Goal: Use online tool/utility: Use online tool/utility

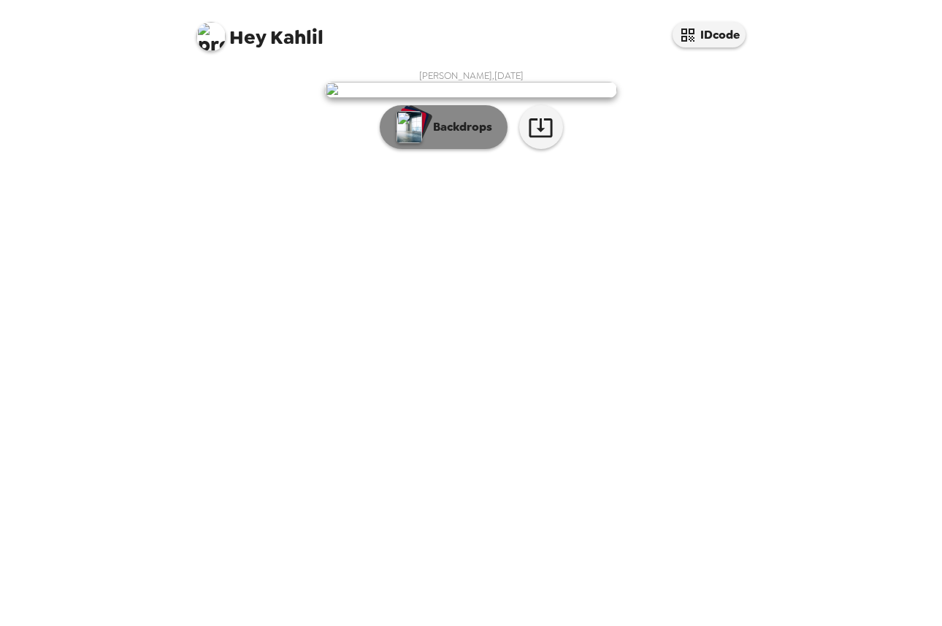
click at [467, 149] on button "Backdrops" at bounding box center [444, 127] width 128 height 44
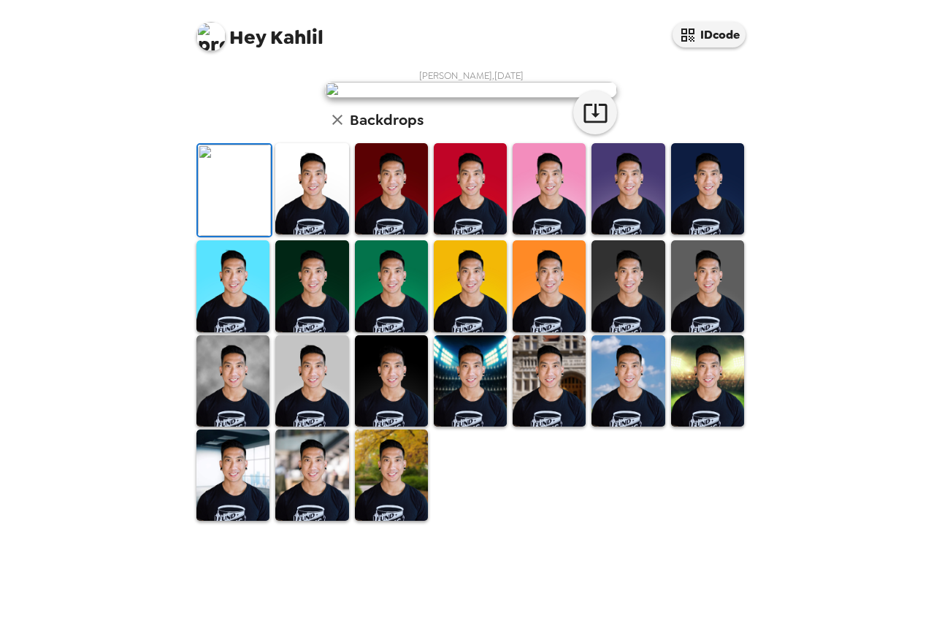
scroll to position [220, 0]
click at [451, 234] on img at bounding box center [470, 188] width 73 height 91
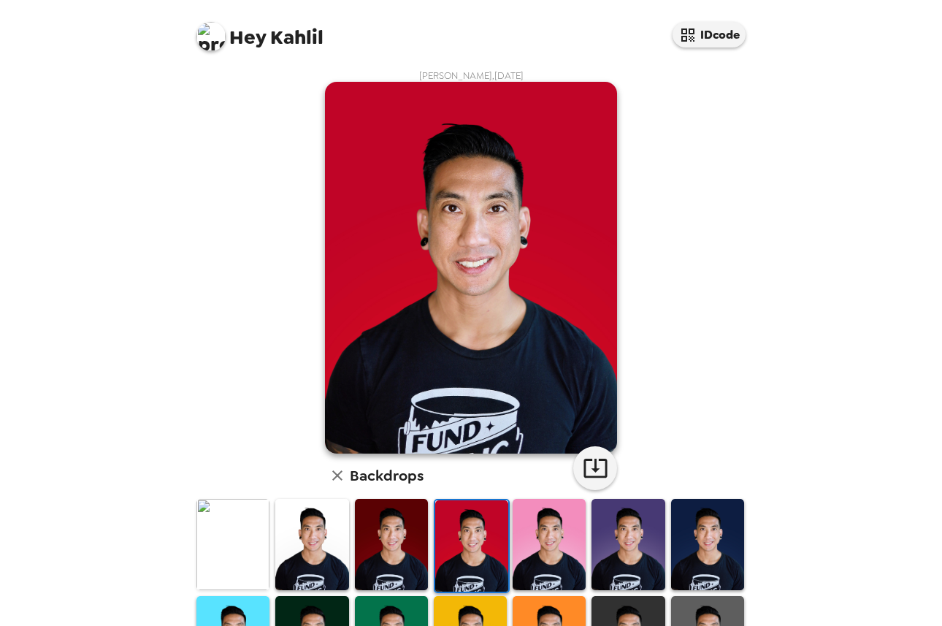
scroll to position [266, 0]
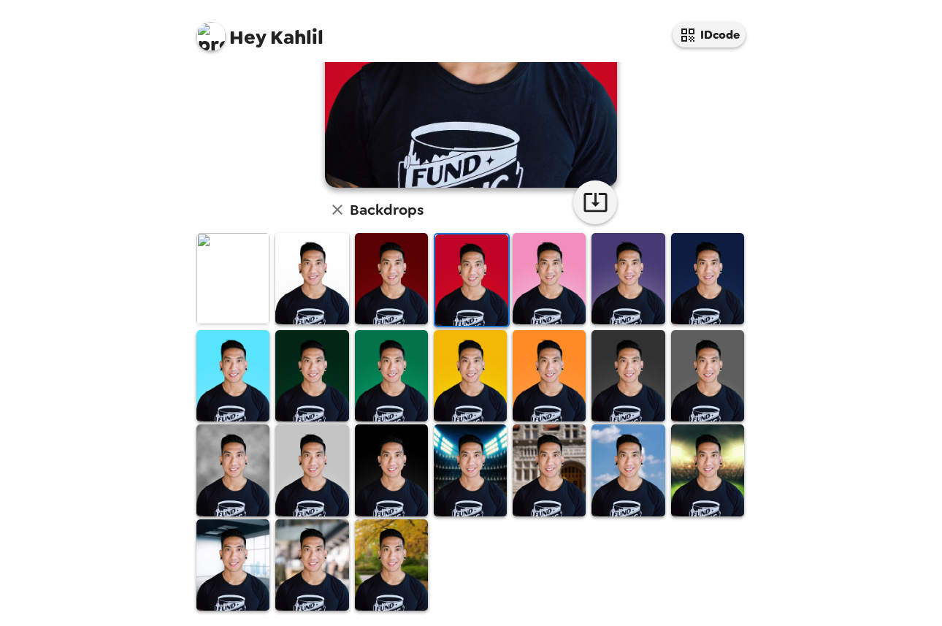
click at [294, 549] on img at bounding box center [311, 564] width 73 height 91
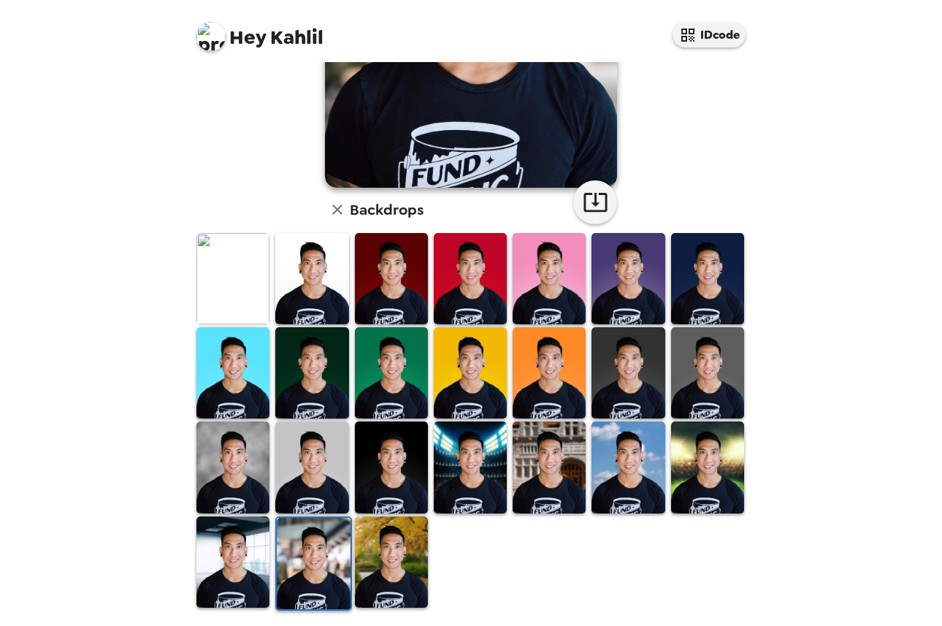
click at [221, 552] on img at bounding box center [232, 561] width 73 height 91
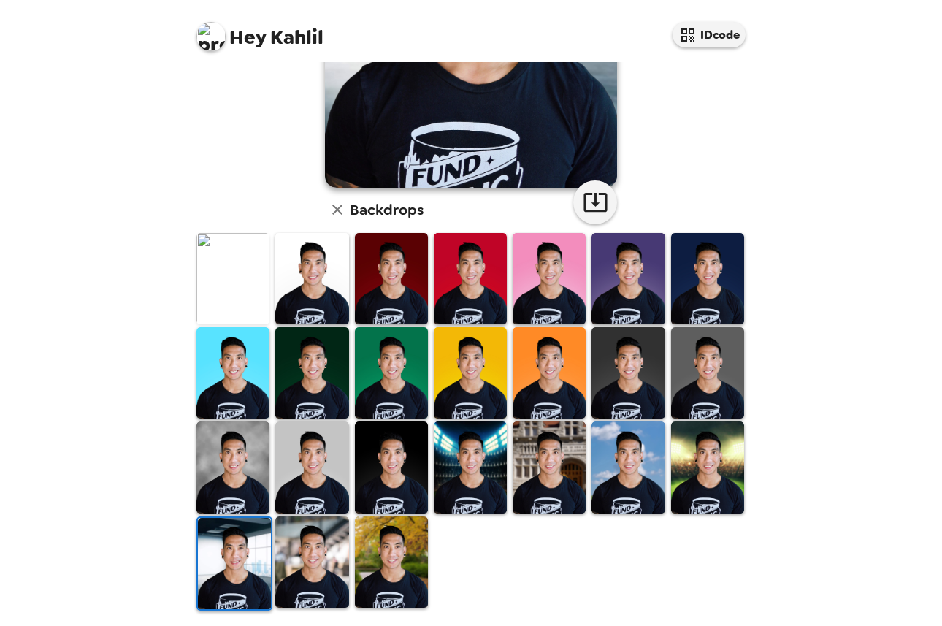
click at [258, 354] on img at bounding box center [232, 372] width 73 height 91
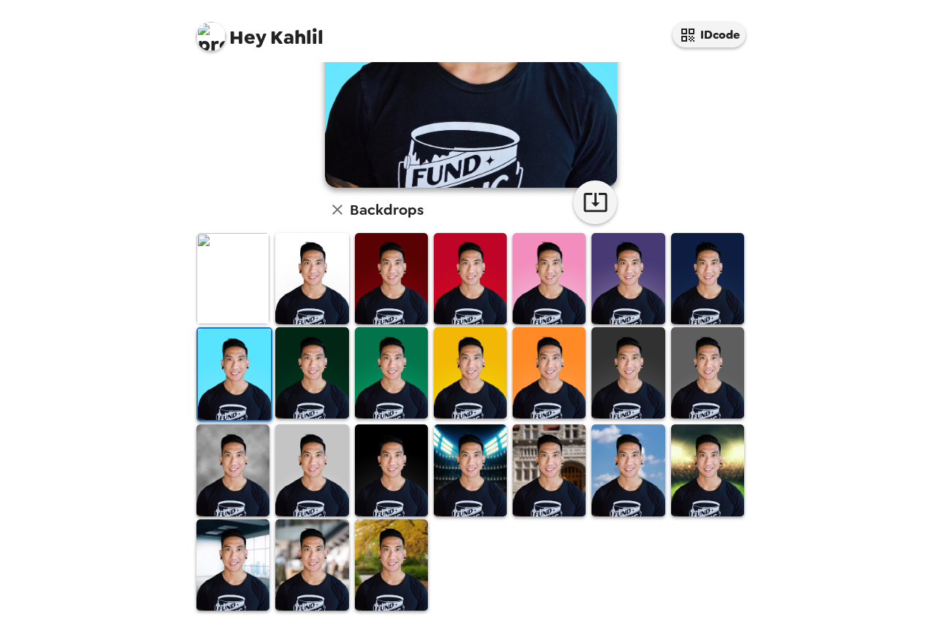
click at [226, 242] on img at bounding box center [232, 278] width 73 height 91
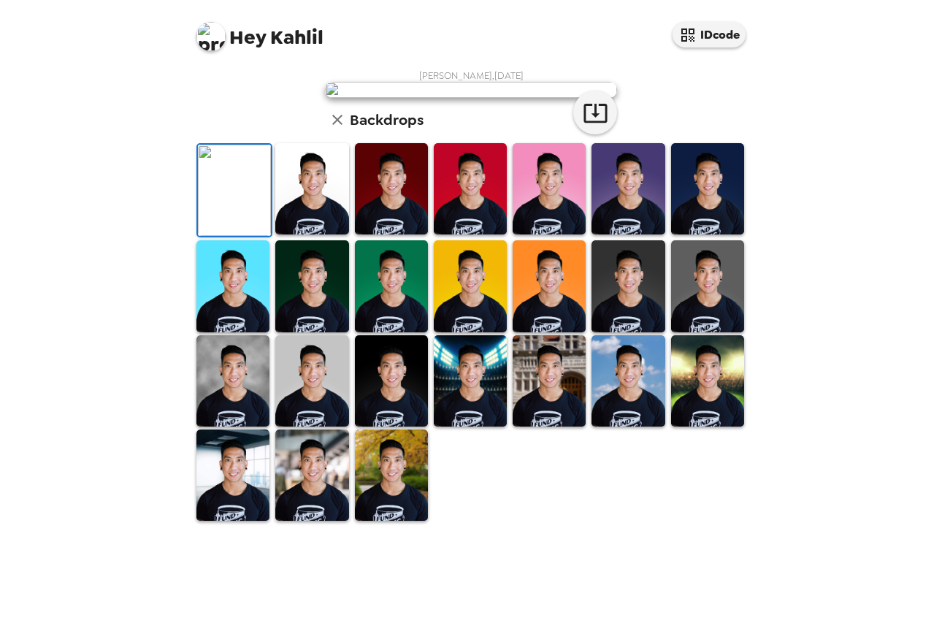
scroll to position [267, 0]
click at [330, 234] on img at bounding box center [311, 188] width 73 height 91
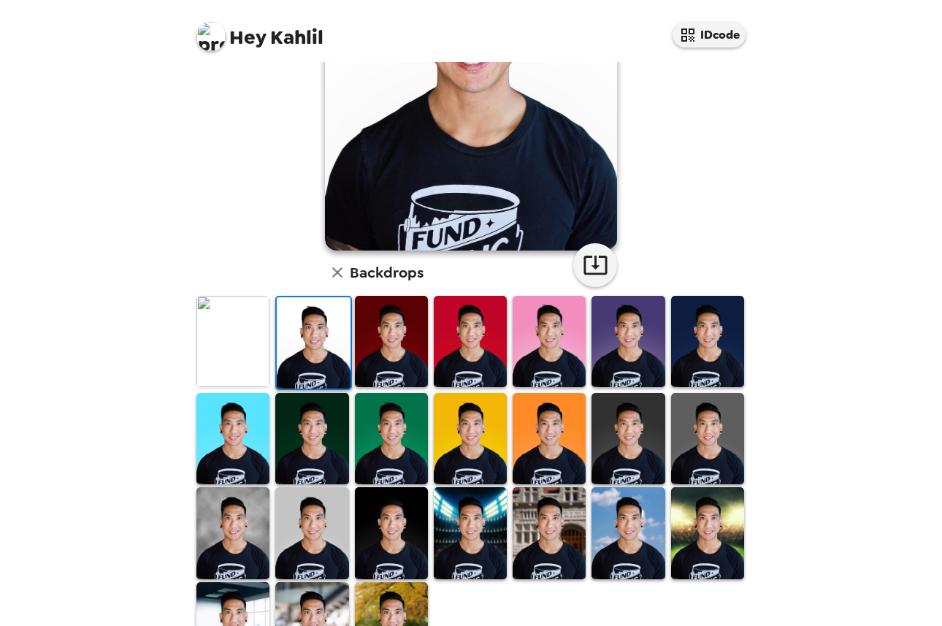
scroll to position [0, 0]
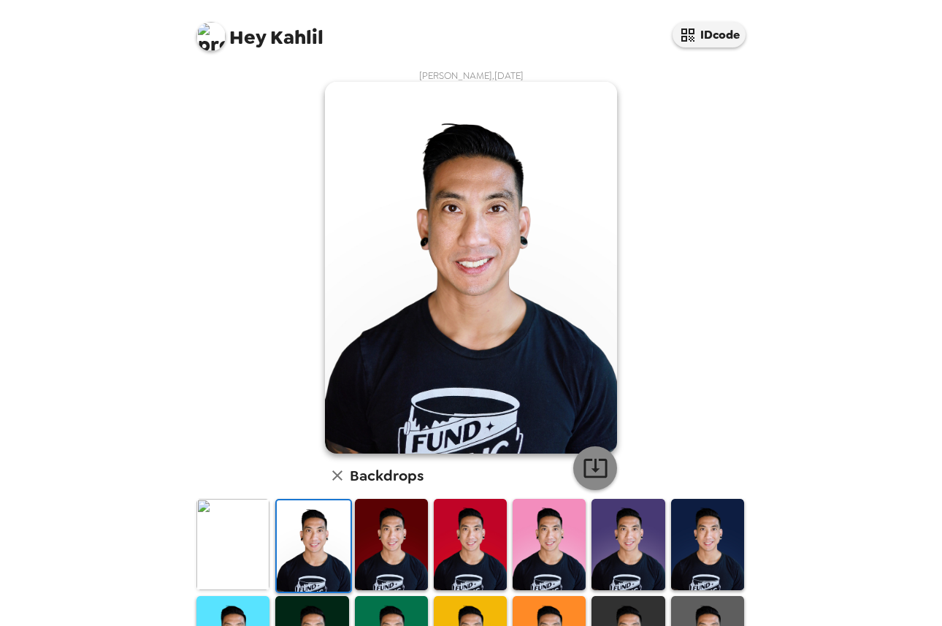
click at [587, 465] on icon "button" at bounding box center [596, 468] width 26 height 26
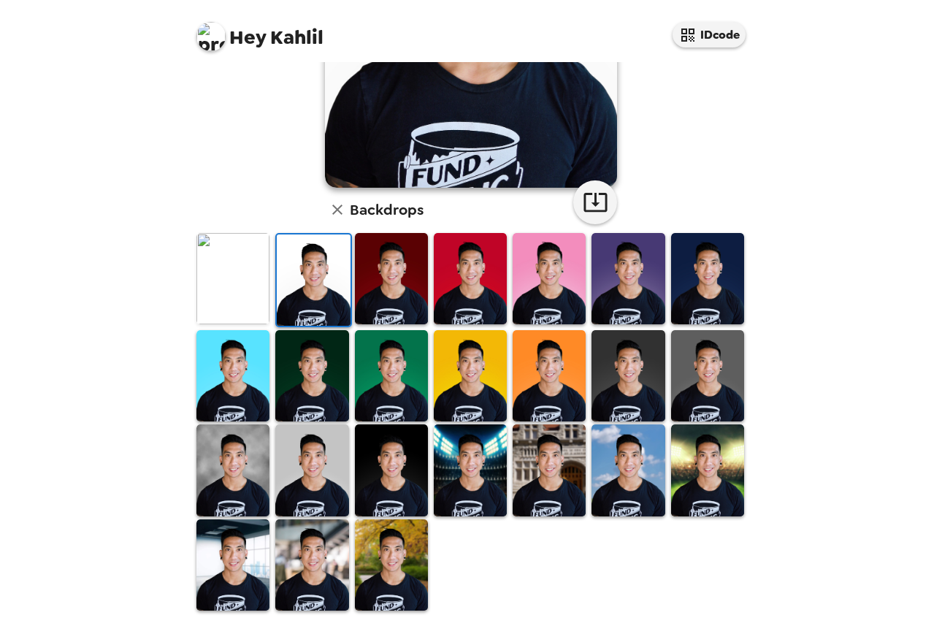
click at [226, 283] on img at bounding box center [232, 278] width 73 height 91
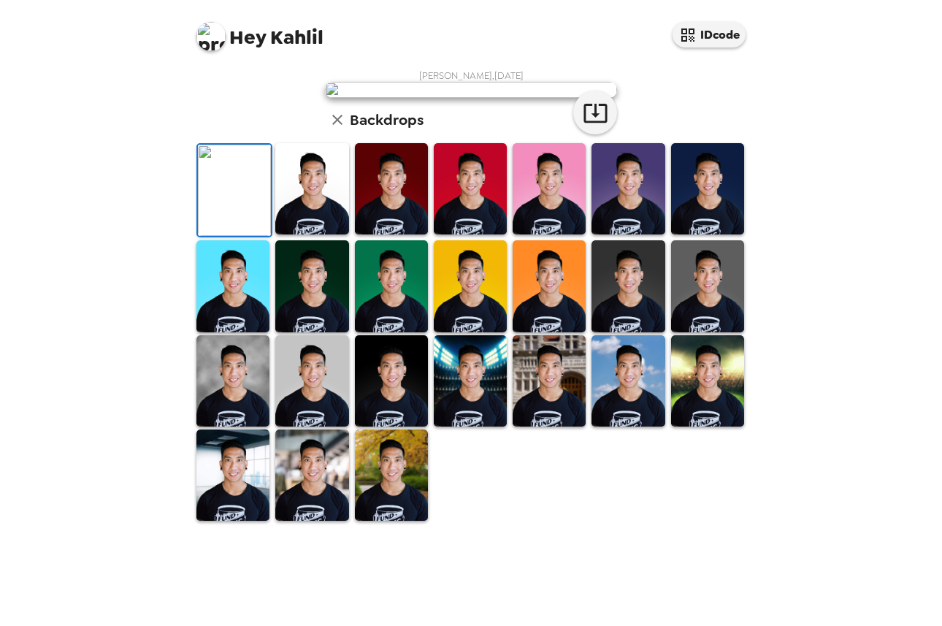
scroll to position [140, 0]
click at [602, 126] on icon "button" at bounding box center [596, 113] width 26 height 26
click at [536, 427] on img at bounding box center [549, 380] width 73 height 91
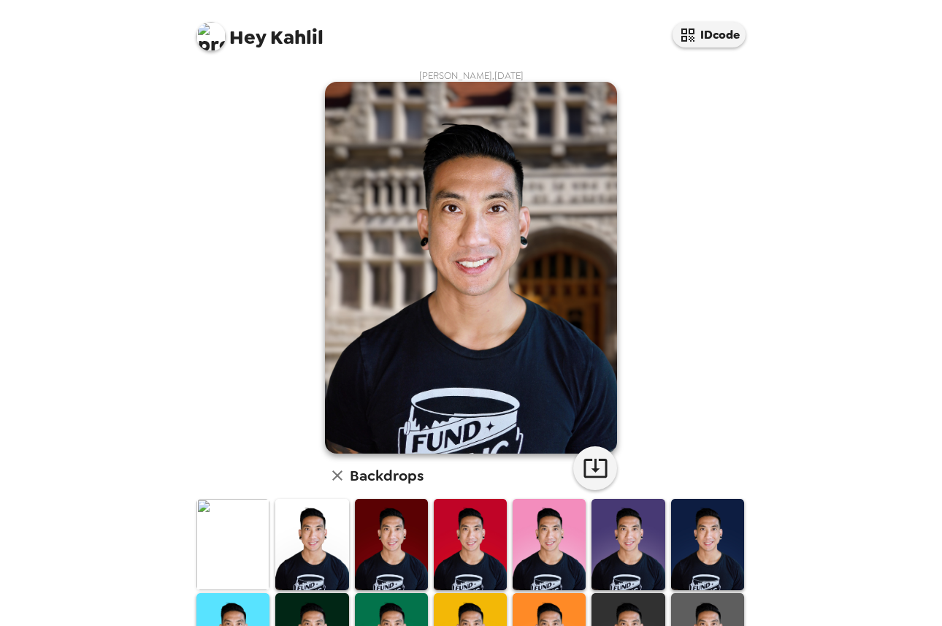
scroll to position [266, 0]
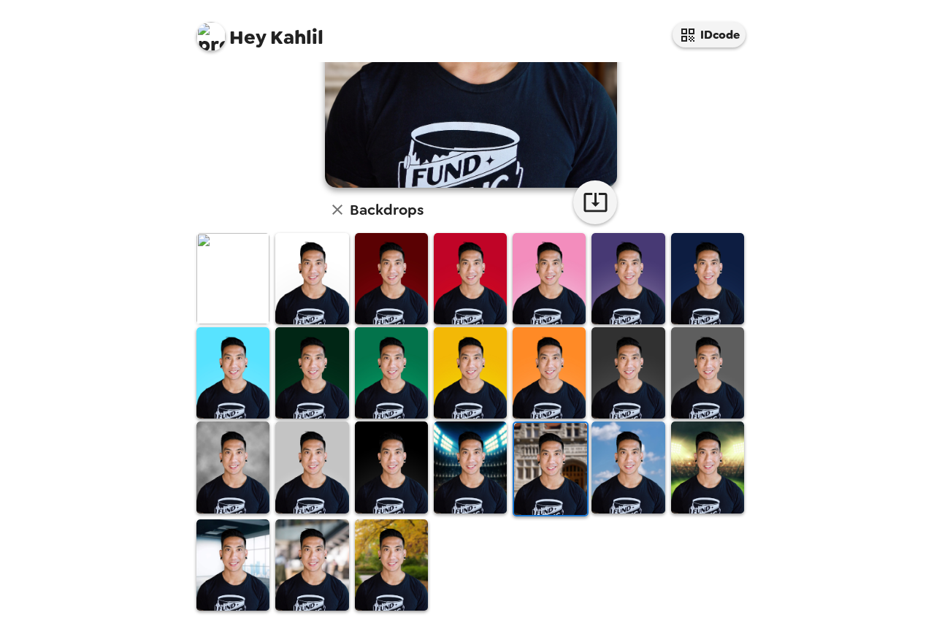
click at [596, 453] on img at bounding box center [628, 466] width 73 height 91
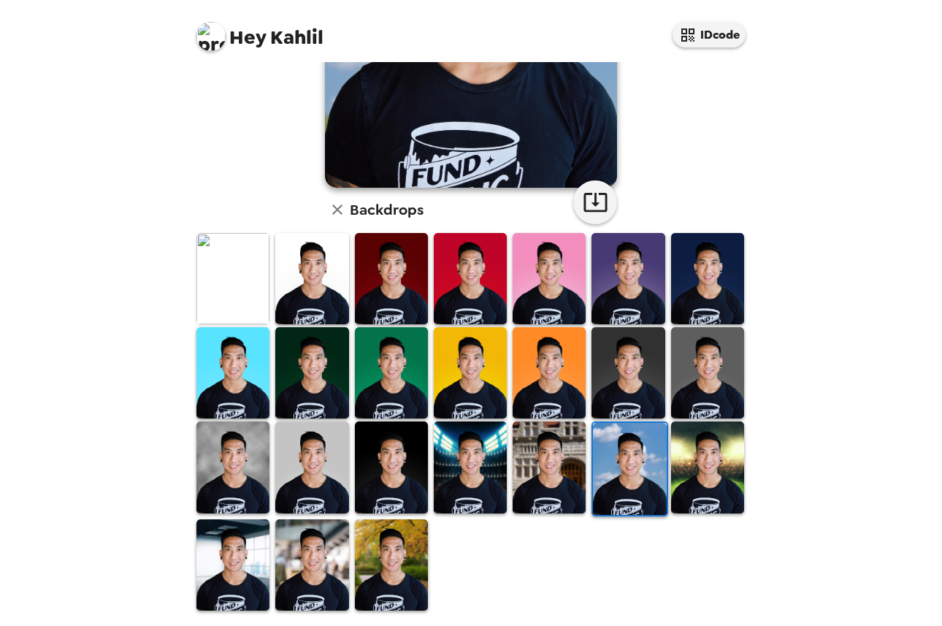
click at [367, 557] on img at bounding box center [391, 564] width 73 height 91
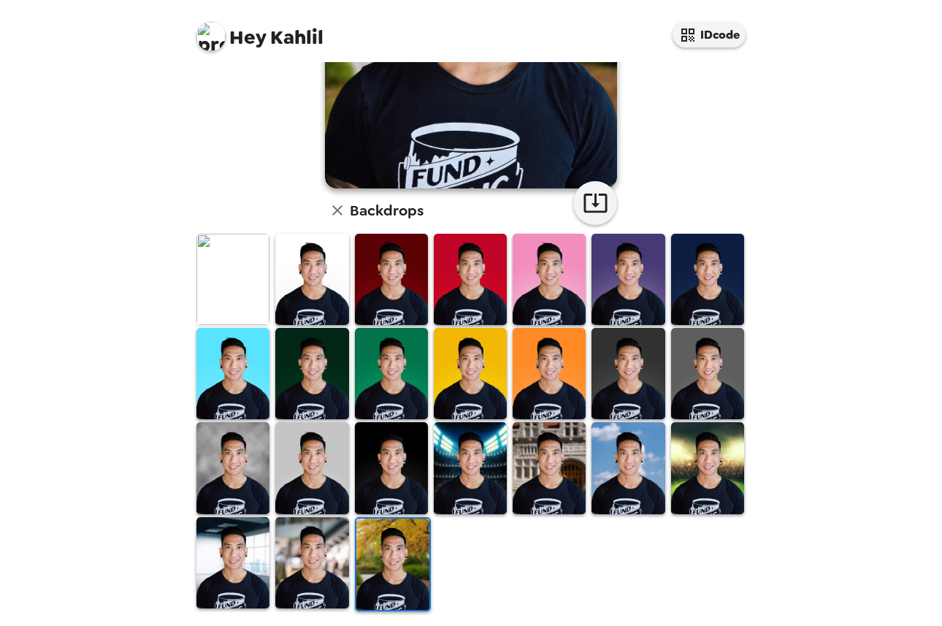
scroll to position [0, 0]
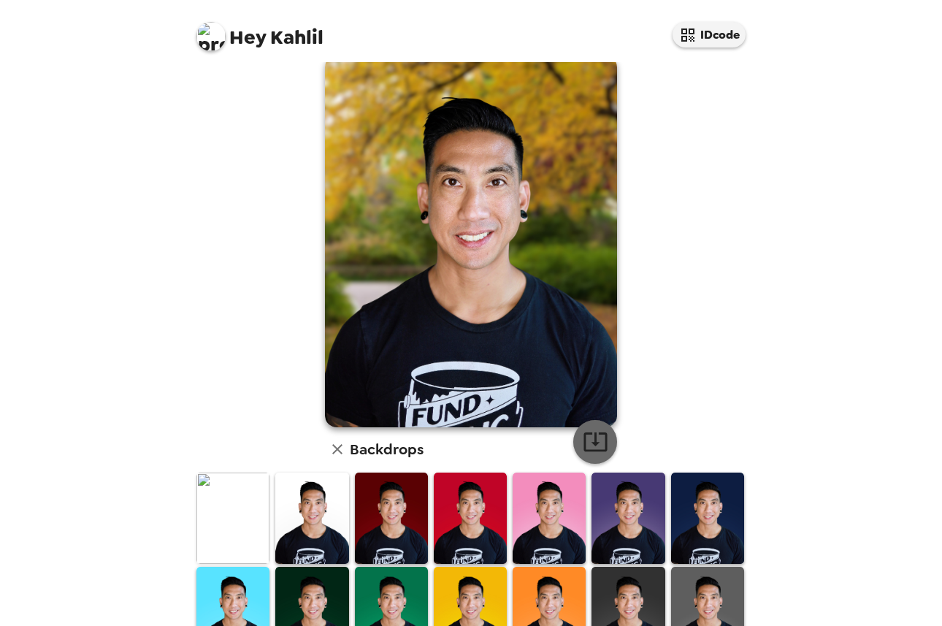
click at [590, 443] on icon "button" at bounding box center [595, 441] width 23 height 19
